Goal: Information Seeking & Learning: Learn about a topic

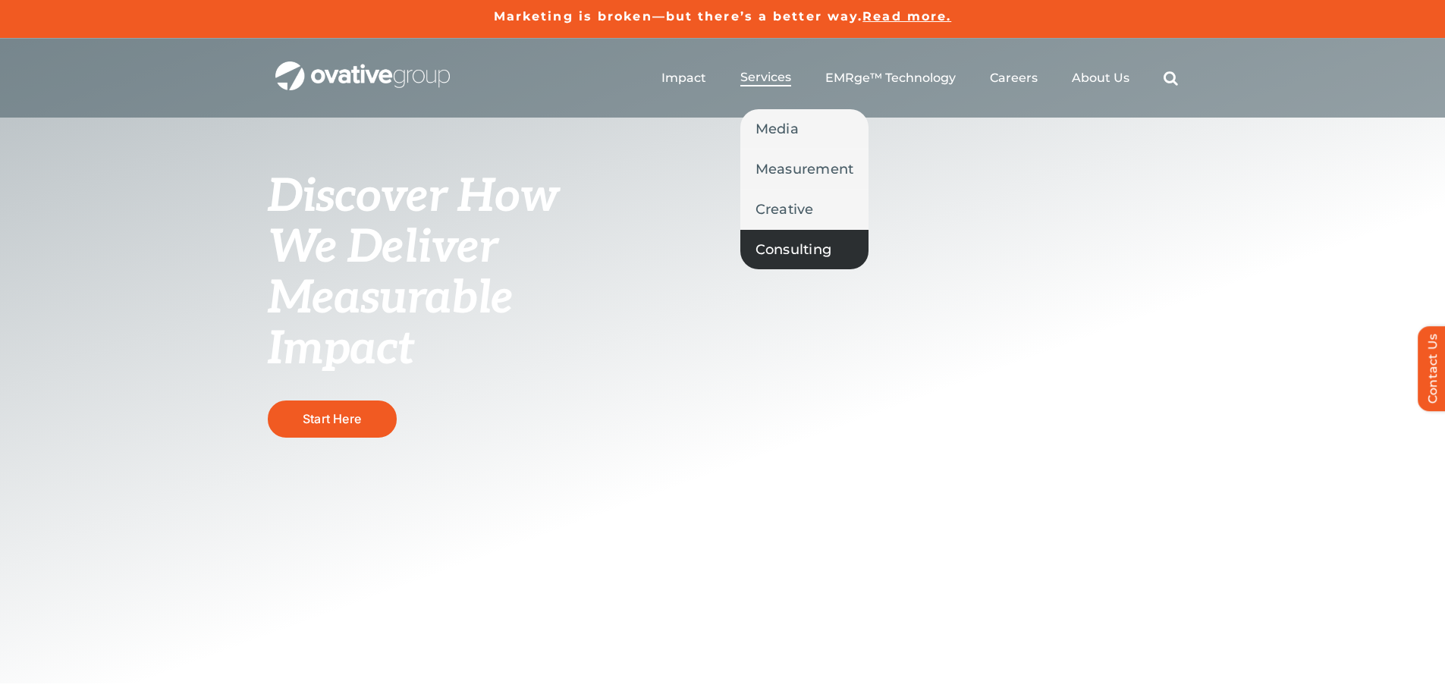
click at [788, 245] on span "Consulting" at bounding box center [794, 249] width 77 height 21
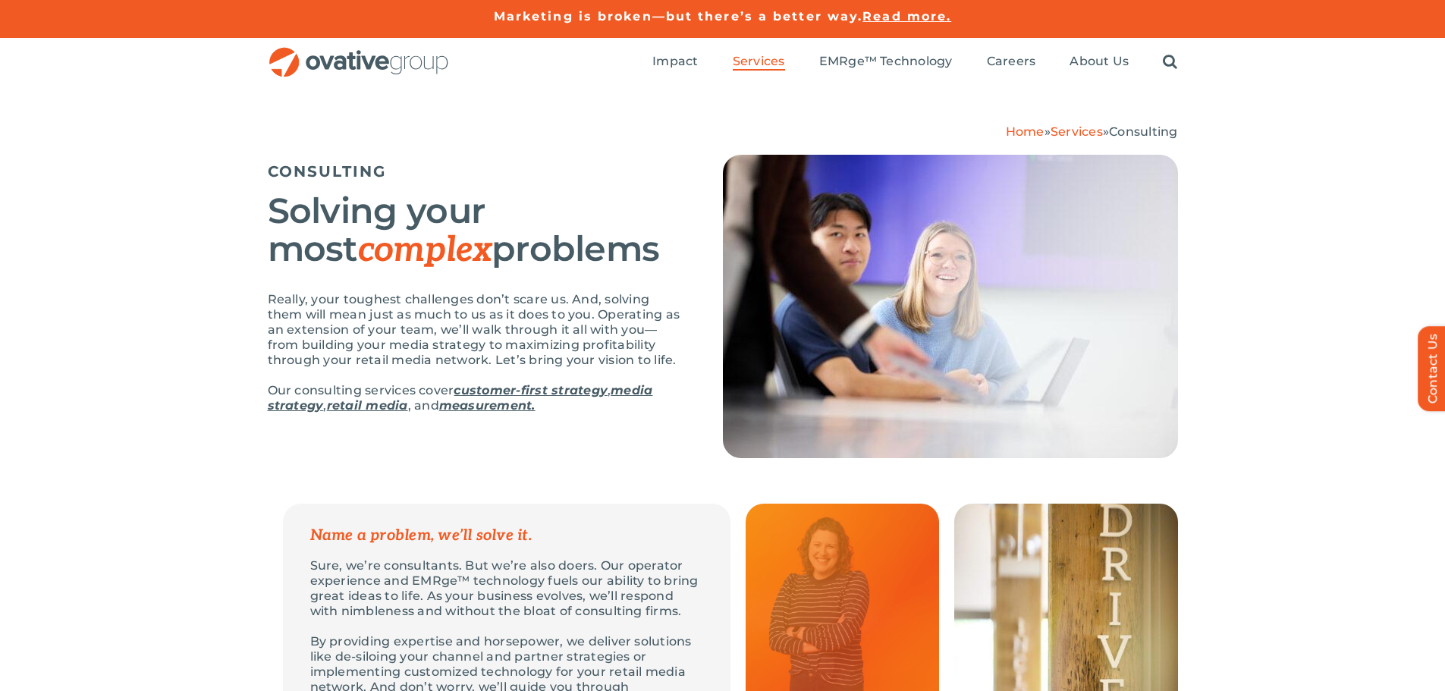
click at [517, 192] on h2 "Solving your most complex problems" at bounding box center [476, 230] width 417 height 77
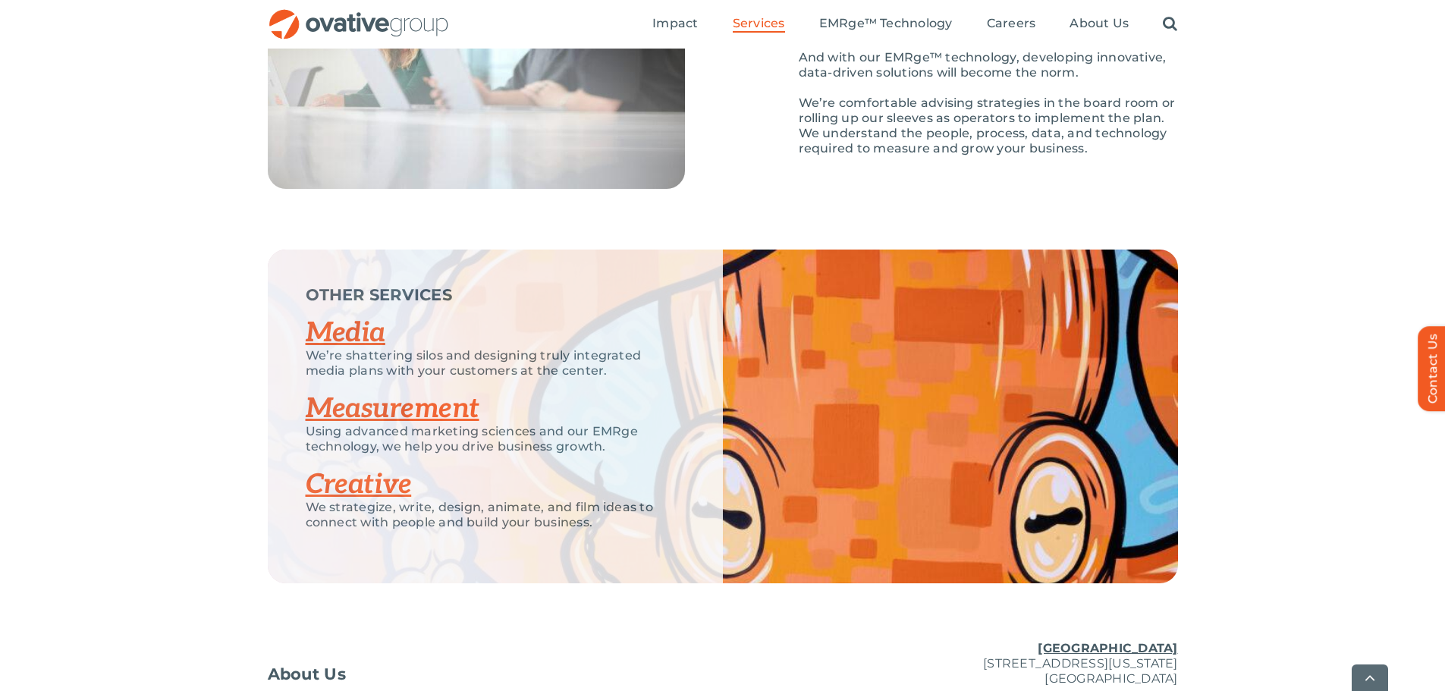
scroll to position [2583, 0]
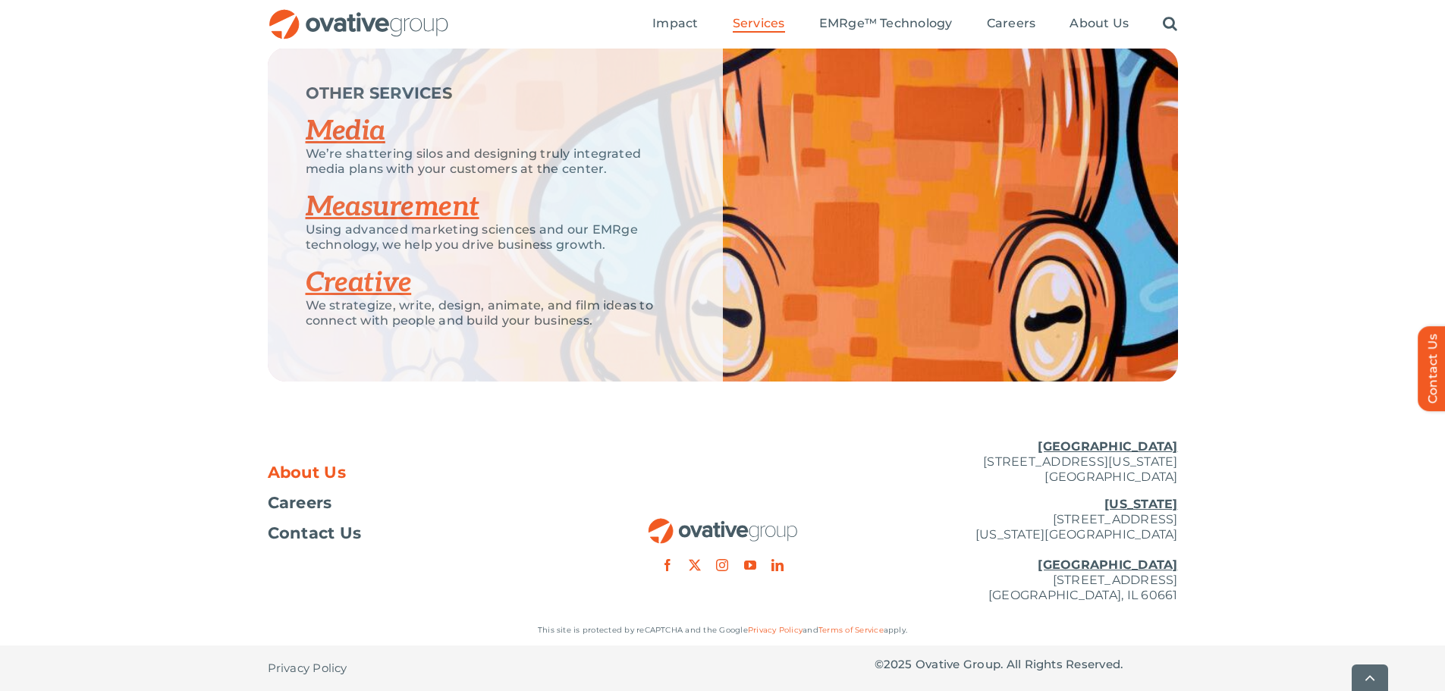
click at [293, 470] on span "About Us" at bounding box center [307, 472] width 79 height 15
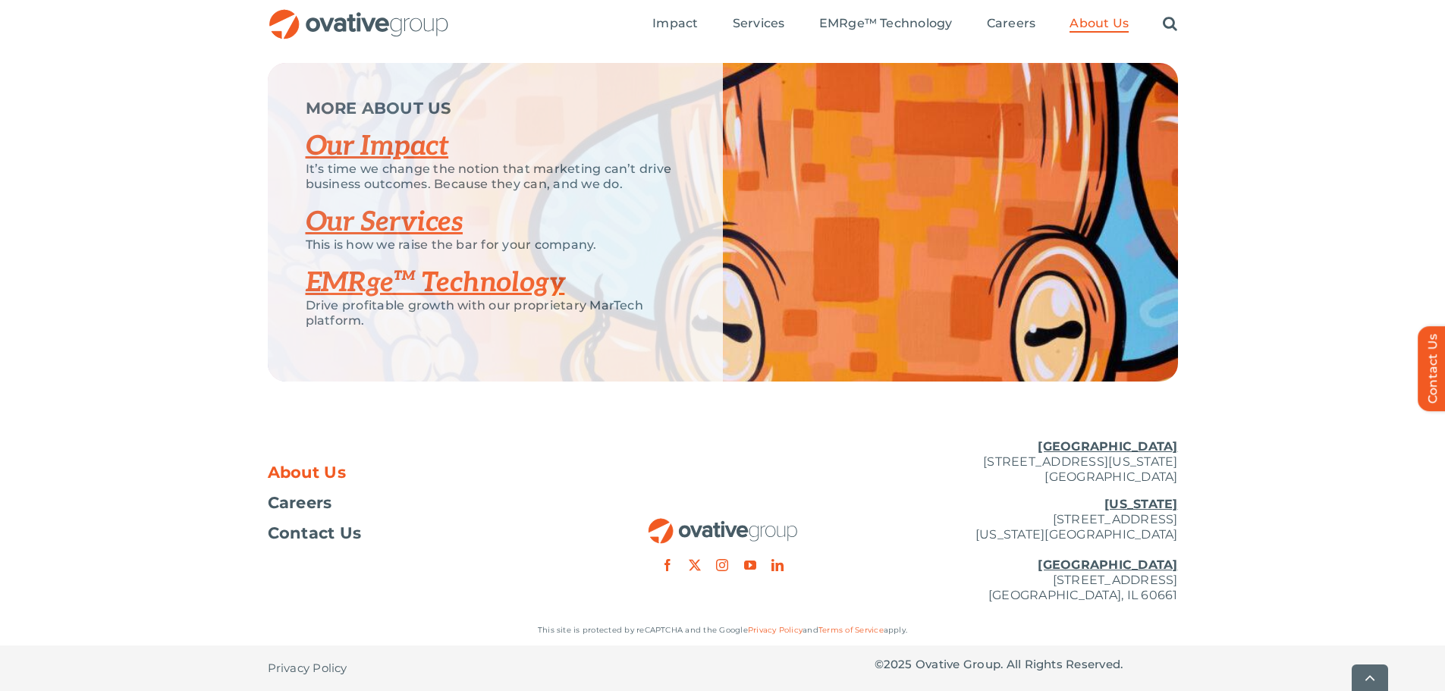
scroll to position [3197, 0]
